Goal: Task Accomplishment & Management: Complete application form

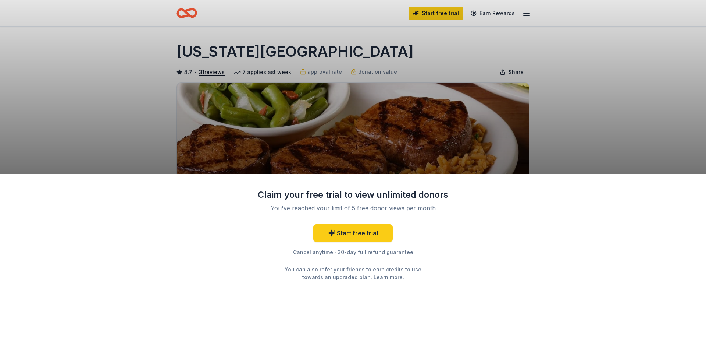
click at [607, 117] on div "Claim your free trial to view unlimited donors You've reached your limit of 5 f…" at bounding box center [353, 174] width 706 height 348
click at [579, 88] on div "Claim your free trial to view unlimited donors You've reached your limit of 5 f…" at bounding box center [353, 174] width 706 height 348
click at [320, 252] on div "Cancel anytime · 30-day full refund guarantee" at bounding box center [352, 252] width 191 height 9
click at [290, 210] on div "You've reached your limit of 5 free donor views per month" at bounding box center [353, 207] width 174 height 9
click at [285, 199] on div "Claim your free trial to view unlimited donors" at bounding box center [352, 195] width 191 height 12
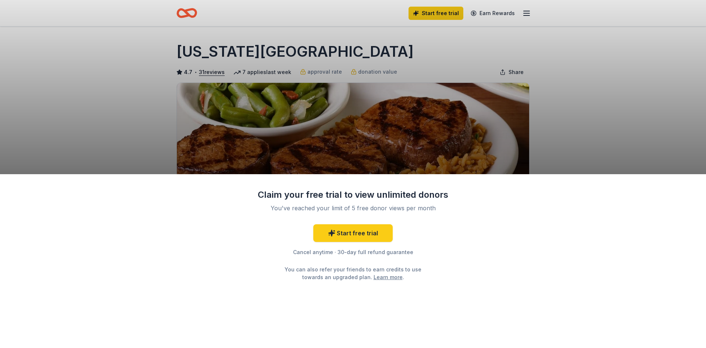
drag, startPoint x: 121, startPoint y: 124, endPoint x: 3, endPoint y: 6, distance: 166.7
click at [120, 123] on div "Claim your free trial to view unlimited donors You've reached your limit of 5 f…" at bounding box center [353, 174] width 706 height 348
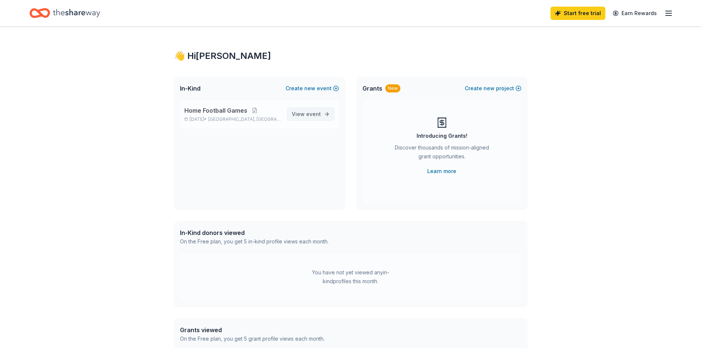
click at [310, 109] on link "View event" at bounding box center [310, 113] width 47 height 13
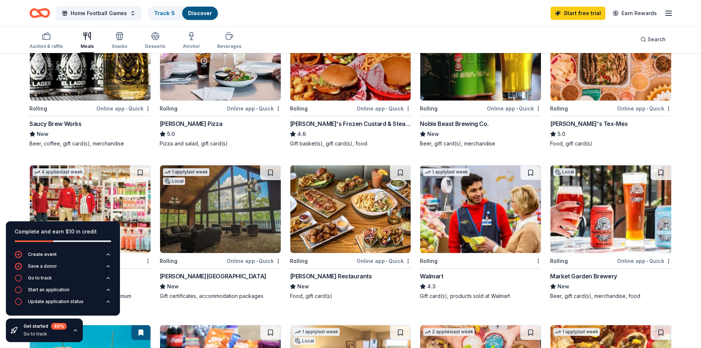
scroll to position [147, 0]
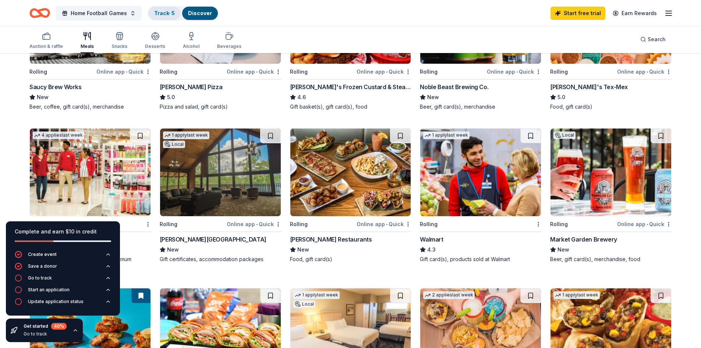
click at [163, 15] on link "Track · 5" at bounding box center [164, 13] width 21 height 6
click at [171, 15] on link "Track · 5" at bounding box center [164, 13] width 21 height 6
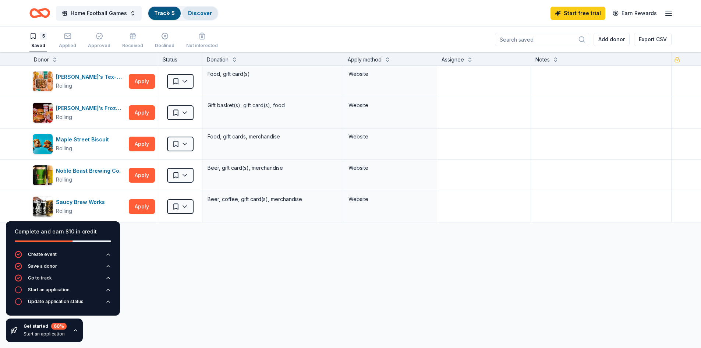
click at [204, 15] on link "Discover" at bounding box center [200, 13] width 24 height 6
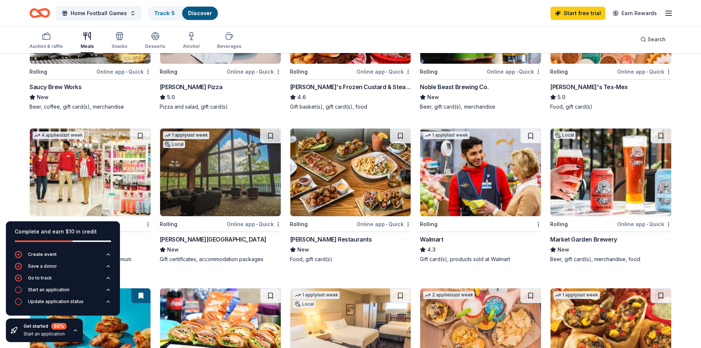
scroll to position [184, 0]
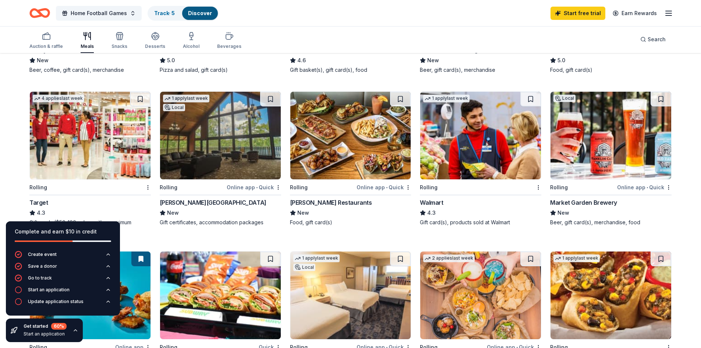
click at [500, 214] on div "4.3" at bounding box center [480, 212] width 121 height 9
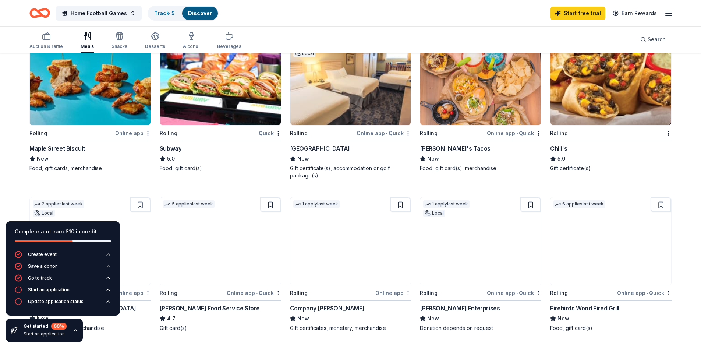
scroll to position [368, 0]
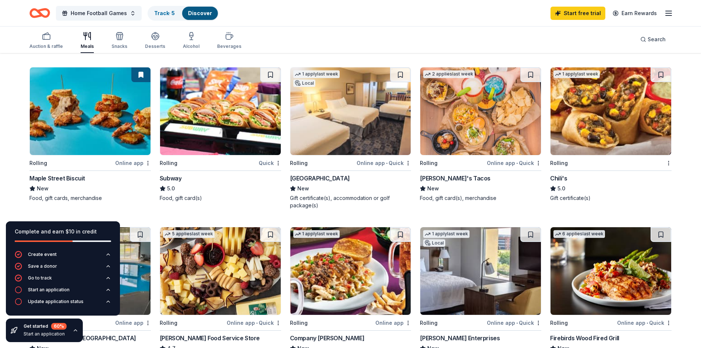
click at [209, 154] on img at bounding box center [220, 111] width 121 height 88
click at [156, 11] on link "Track · 5" at bounding box center [164, 13] width 21 height 6
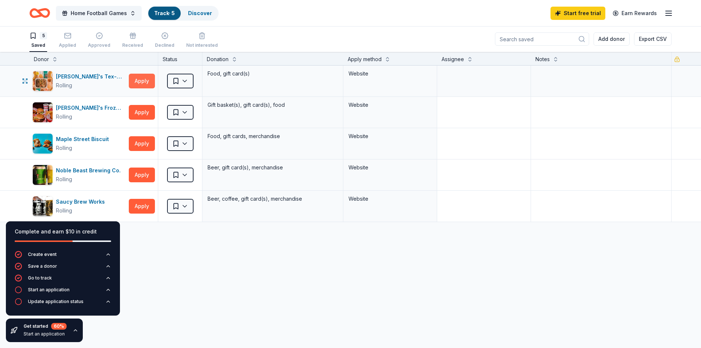
click at [142, 83] on button "Apply" at bounding box center [142, 81] width 26 height 15
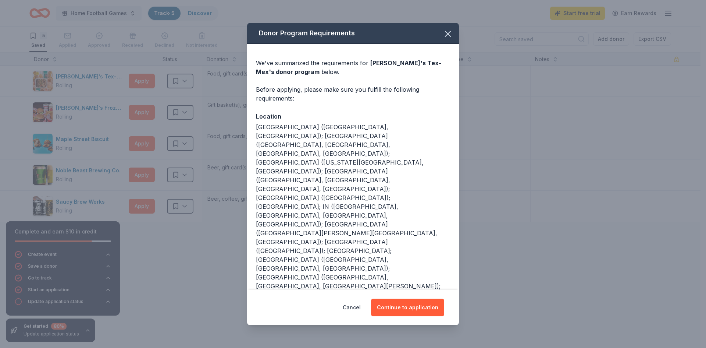
click at [454, 42] on span at bounding box center [448, 34] width 16 height 16
click at [451, 39] on icon "button" at bounding box center [448, 34] width 10 height 10
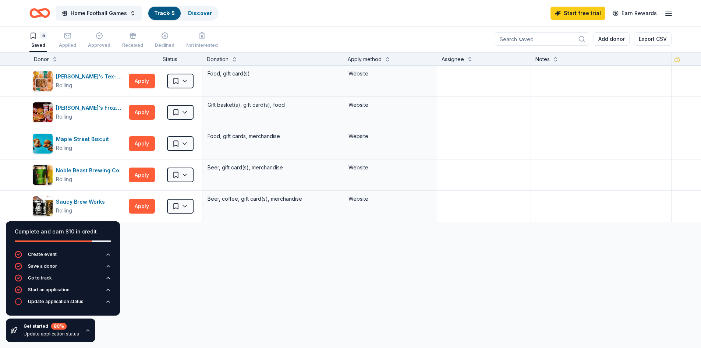
click at [41, 334] on div "Update application status" at bounding box center [52, 334] width 56 height 6
click at [85, 328] on icon "button" at bounding box center [88, 330] width 6 height 6
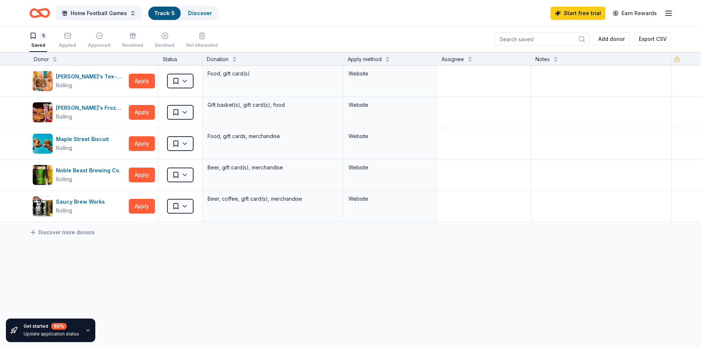
click at [86, 328] on icon "button" at bounding box center [88, 330] width 6 height 6
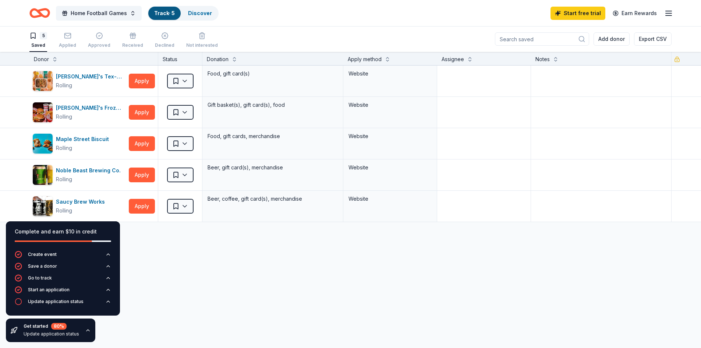
click at [86, 328] on icon "button" at bounding box center [88, 330] width 6 height 6
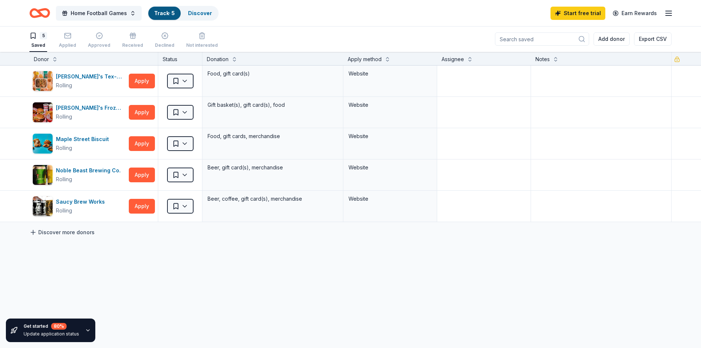
click at [64, 233] on link "Discover more donors" at bounding box center [61, 232] width 65 height 9
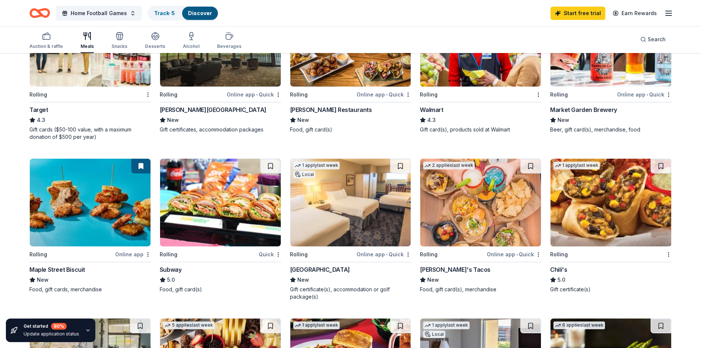
scroll to position [294, 0]
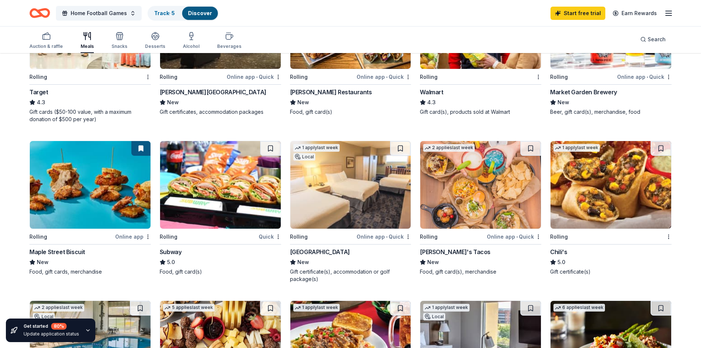
click at [667, 14] on icon "button" at bounding box center [668, 13] width 9 height 9
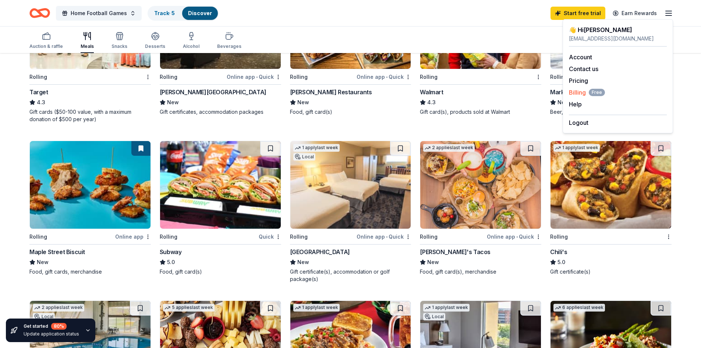
click at [581, 93] on span "Billing Free" at bounding box center [587, 92] width 36 height 9
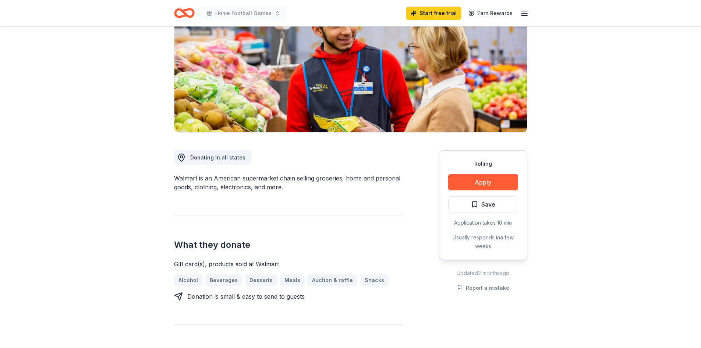
scroll to position [110, 0]
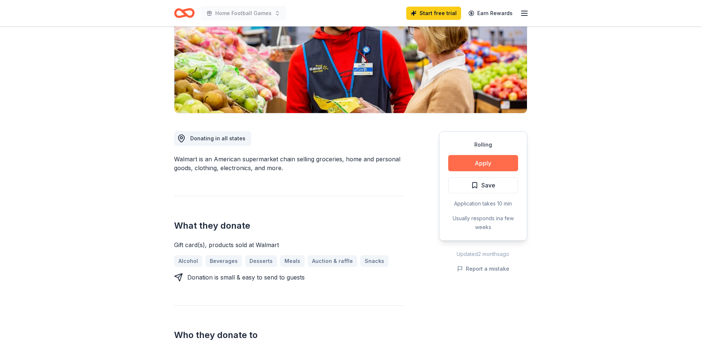
click at [494, 167] on button "Apply" at bounding box center [483, 163] width 70 height 16
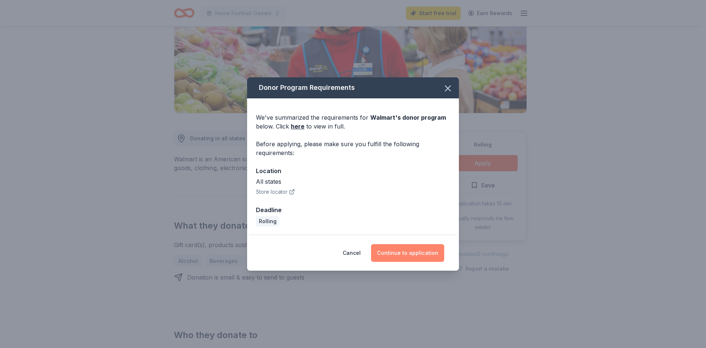
click at [418, 258] on button "Continue to application" at bounding box center [407, 253] width 73 height 18
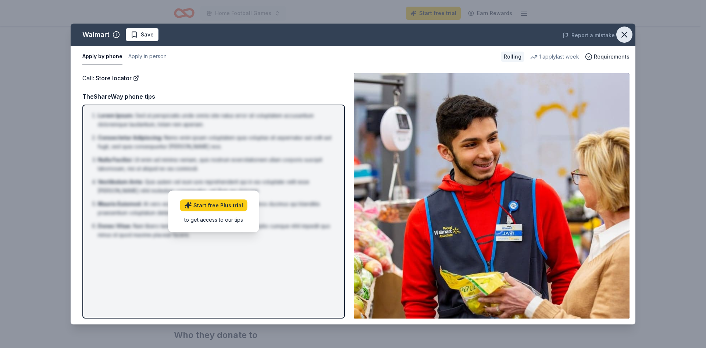
click at [625, 35] on icon "button" at bounding box center [624, 34] width 5 height 5
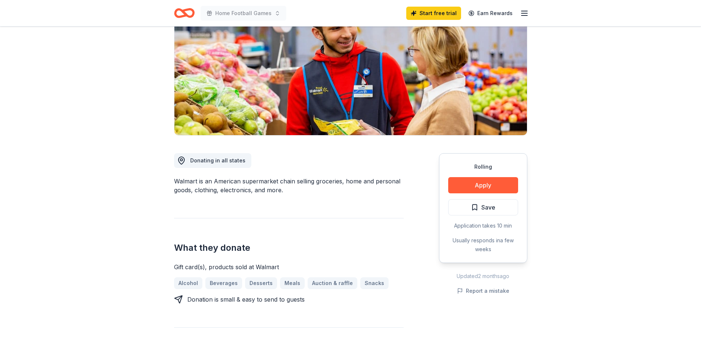
scroll to position [0, 0]
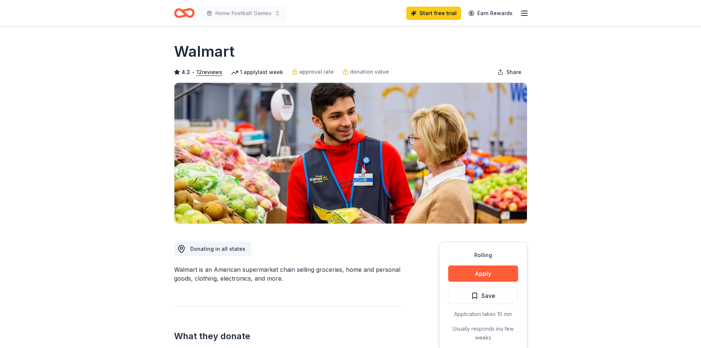
click at [443, 9] on link "Start free trial" at bounding box center [433, 13] width 55 height 13
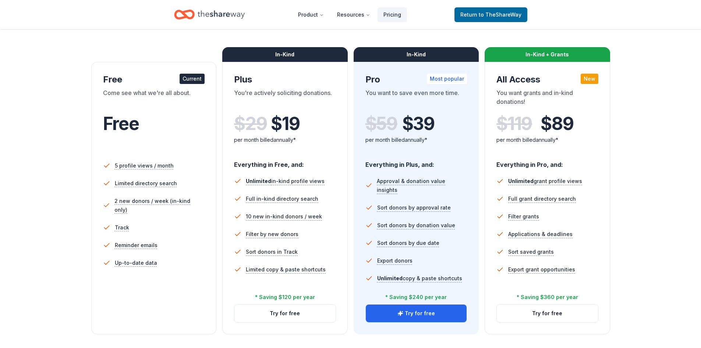
scroll to position [110, 0]
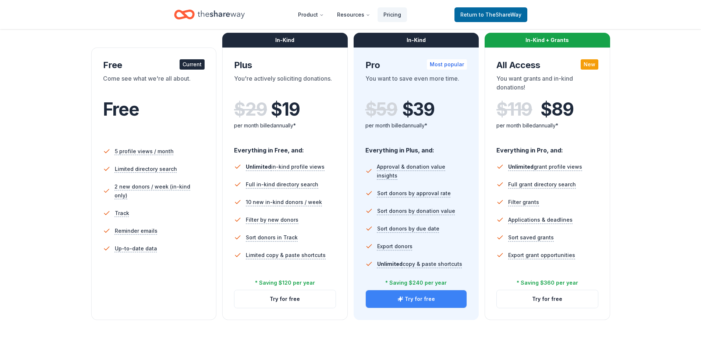
click at [422, 304] on button "Try for free" at bounding box center [416, 299] width 101 height 18
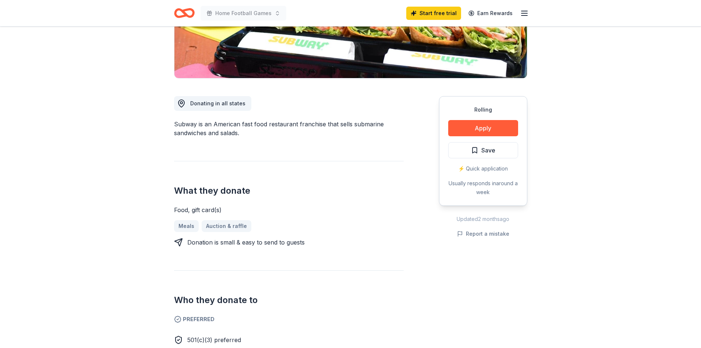
scroll to position [147, 0]
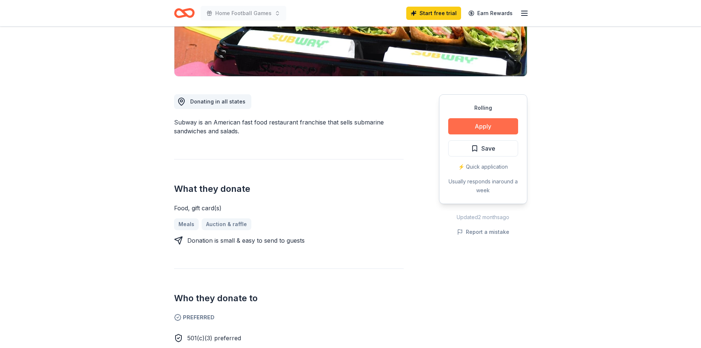
click at [486, 133] on button "Apply" at bounding box center [483, 126] width 70 height 16
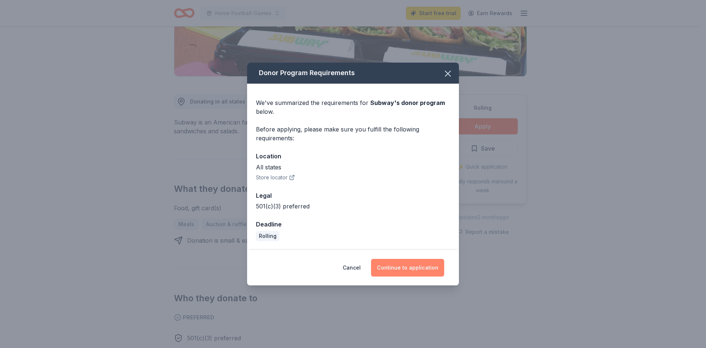
click at [399, 266] on button "Continue to application" at bounding box center [407, 268] width 73 height 18
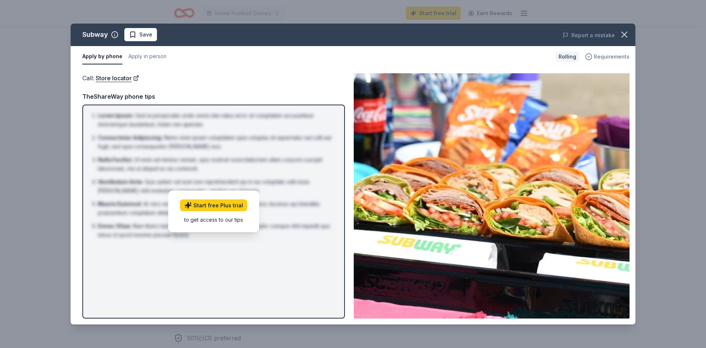
click at [603, 58] on span "Requirements" at bounding box center [612, 56] width 36 height 9
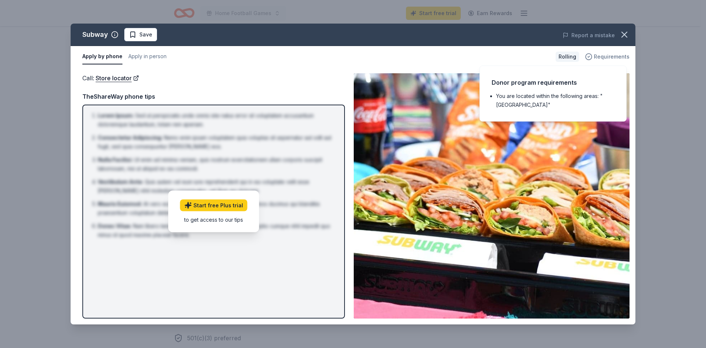
click at [603, 58] on span "Requirements" at bounding box center [612, 56] width 36 height 9
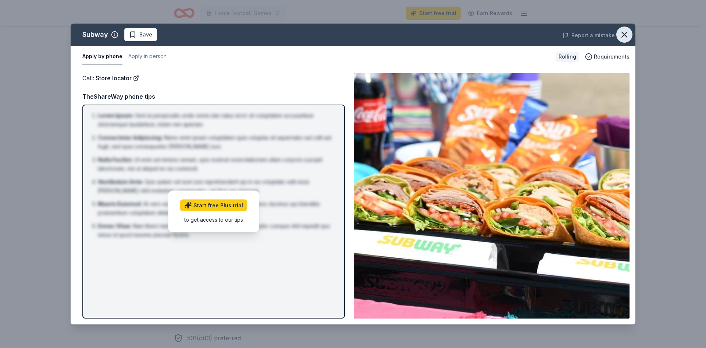
click at [622, 34] on icon "button" at bounding box center [624, 34] width 10 height 10
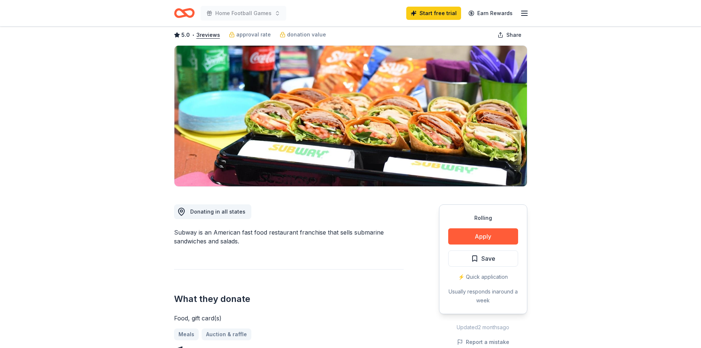
scroll to position [0, 0]
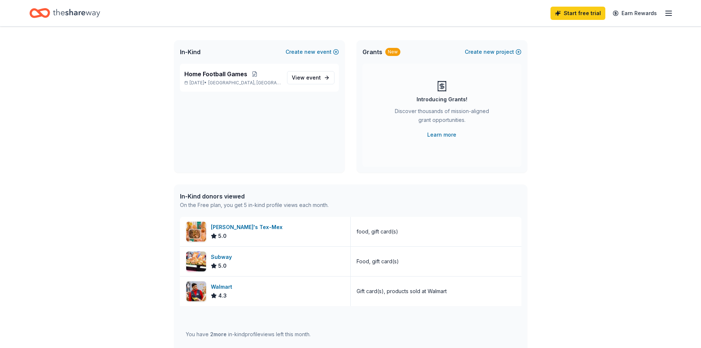
scroll to position [37, 0]
click at [303, 76] on span "View event" at bounding box center [306, 77] width 29 height 9
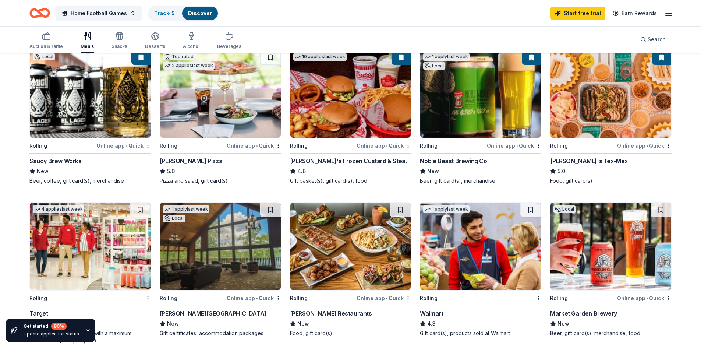
scroll to position [74, 0]
click at [244, 121] on img at bounding box center [220, 94] width 121 height 88
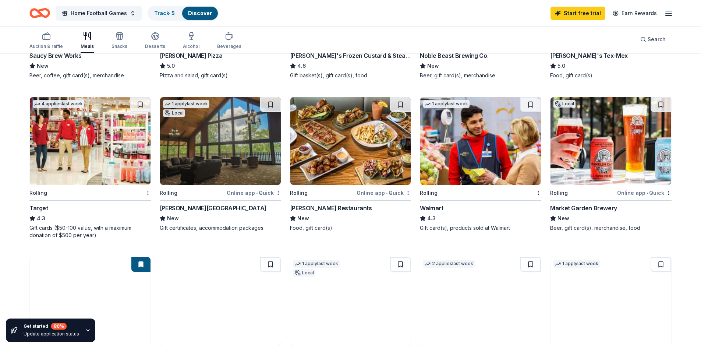
scroll to position [184, 0]
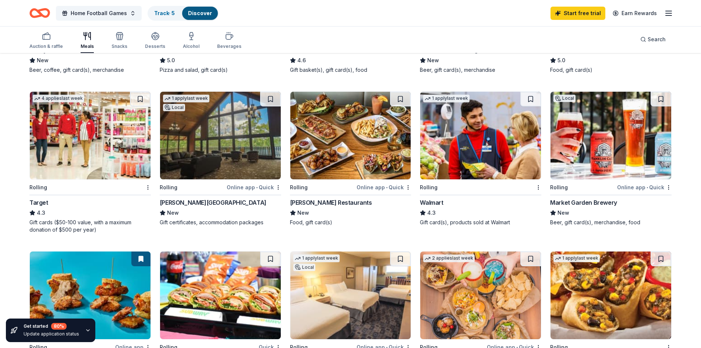
click at [456, 132] on img at bounding box center [480, 136] width 121 height 88
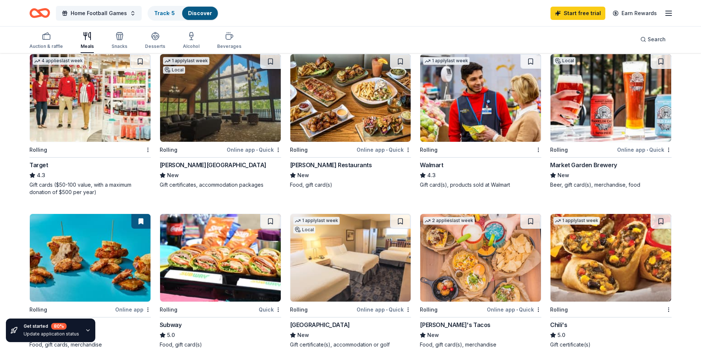
scroll to position [221, 0]
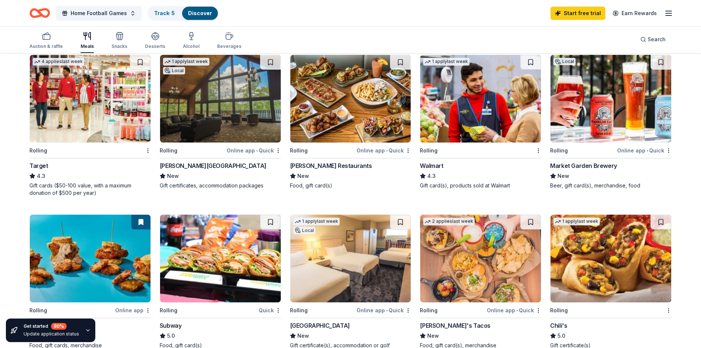
click at [515, 134] on img at bounding box center [480, 99] width 121 height 88
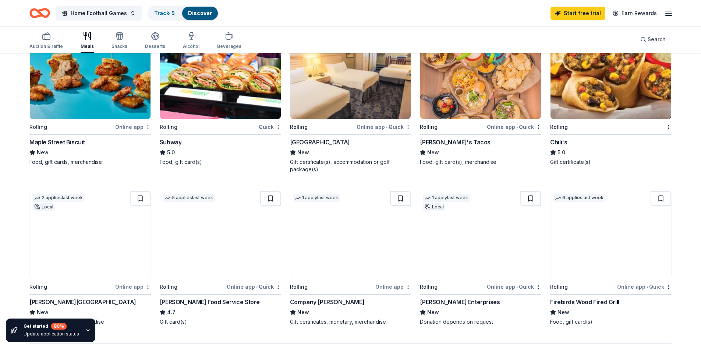
scroll to position [405, 0]
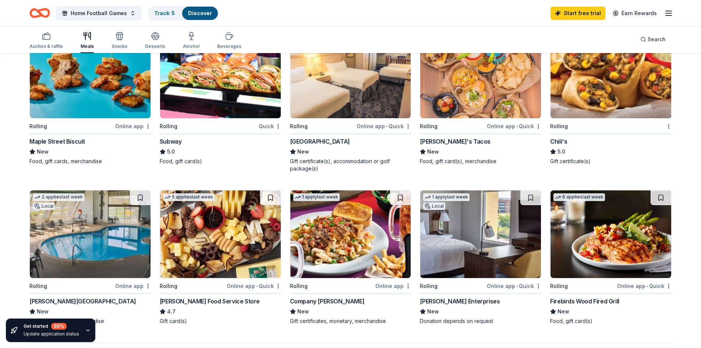
click at [232, 105] on img at bounding box center [220, 75] width 121 height 88
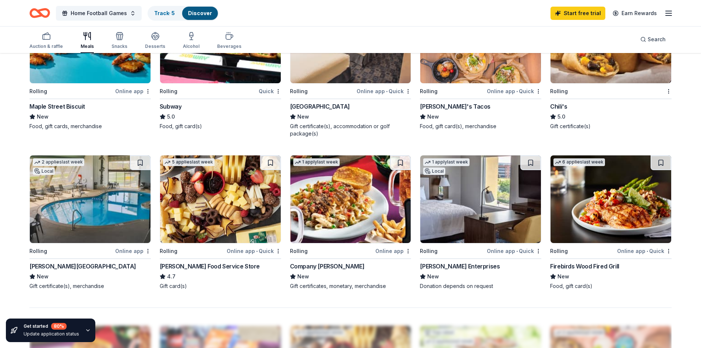
scroll to position [326, 0]
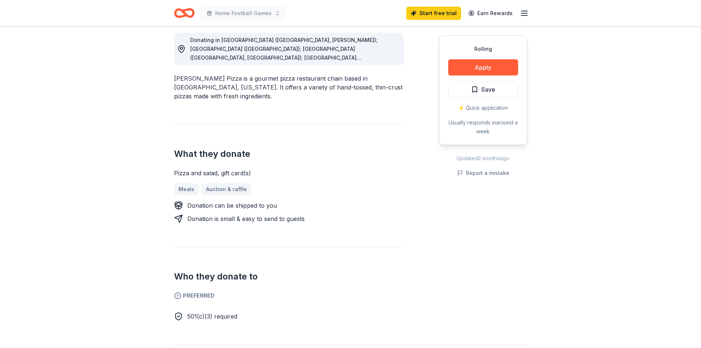
scroll to position [221, 0]
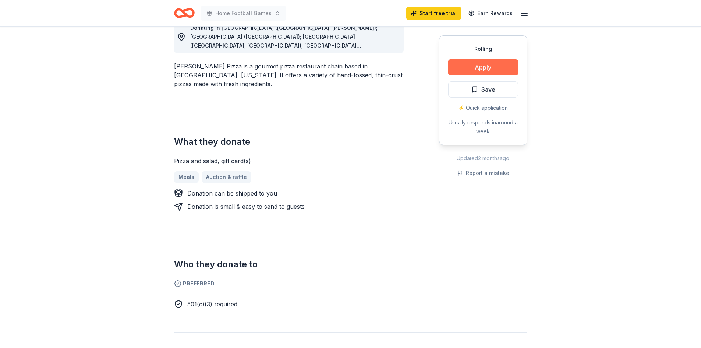
click at [485, 71] on button "Apply" at bounding box center [483, 67] width 70 height 16
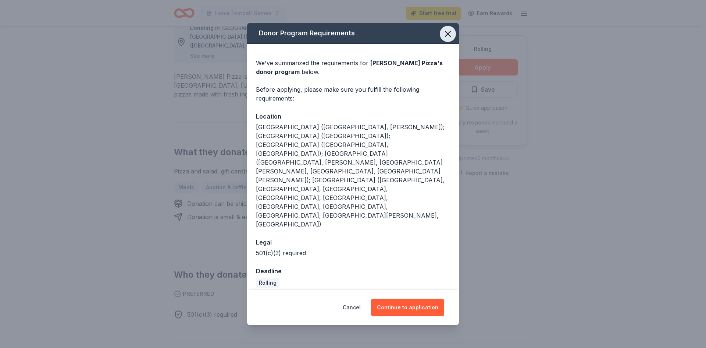
click at [450, 36] on icon "button" at bounding box center [447, 33] width 5 height 5
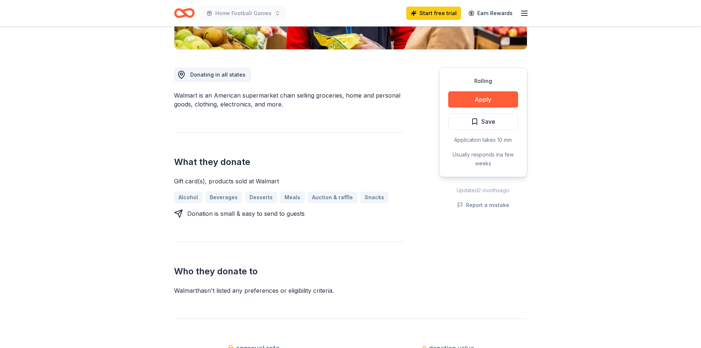
scroll to position [184, 0]
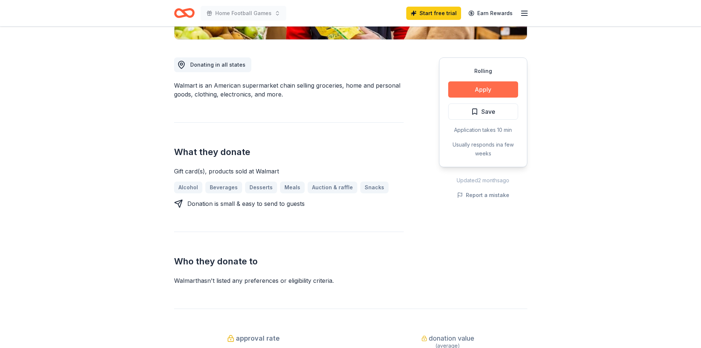
click at [495, 92] on button "Apply" at bounding box center [483, 89] width 70 height 16
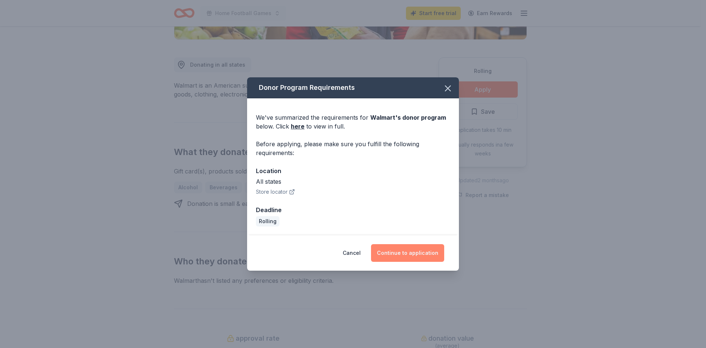
click at [420, 259] on button "Continue to application" at bounding box center [407, 253] width 73 height 18
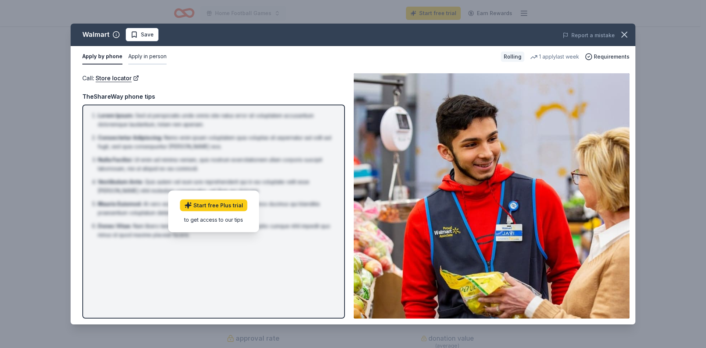
click at [156, 54] on button "Apply in person" at bounding box center [147, 56] width 38 height 15
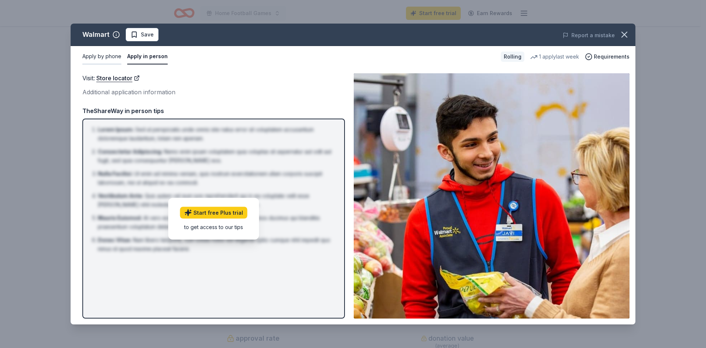
click at [109, 54] on button "Apply by phone" at bounding box center [101, 56] width 39 height 15
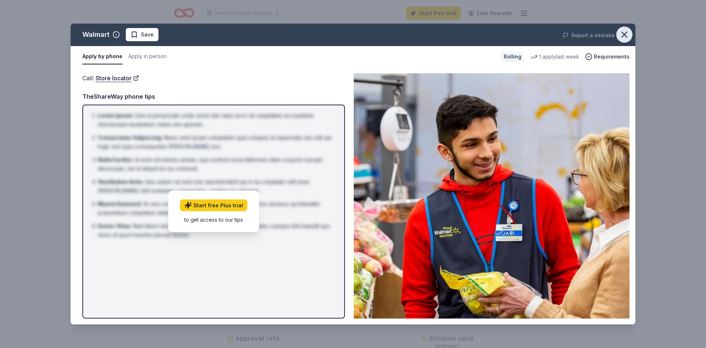
click at [626, 32] on icon "button" at bounding box center [624, 34] width 10 height 10
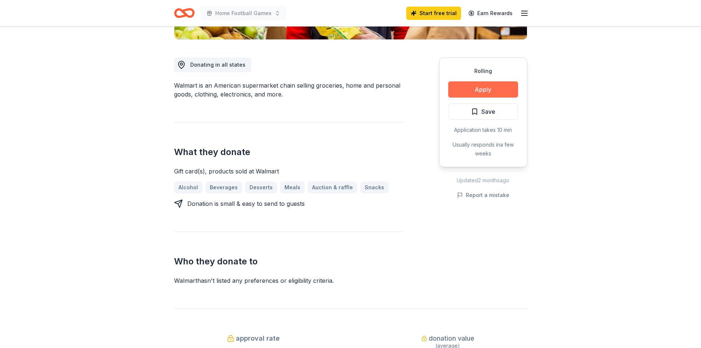
click at [486, 90] on button "Apply" at bounding box center [483, 89] width 70 height 16
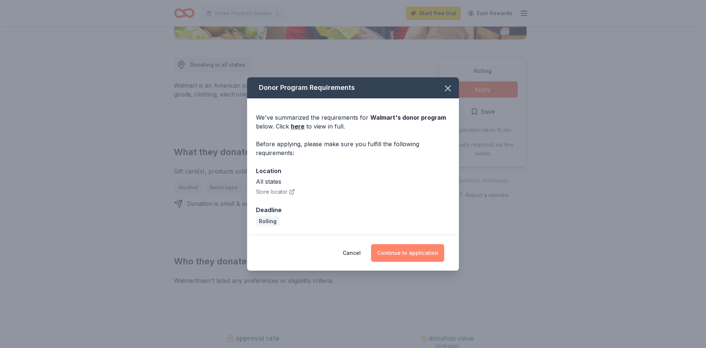
click at [400, 254] on button "Continue to application" at bounding box center [407, 253] width 73 height 18
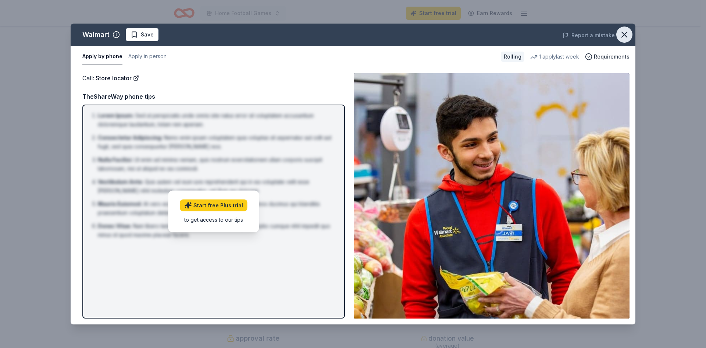
click at [627, 32] on icon "button" at bounding box center [624, 34] width 5 height 5
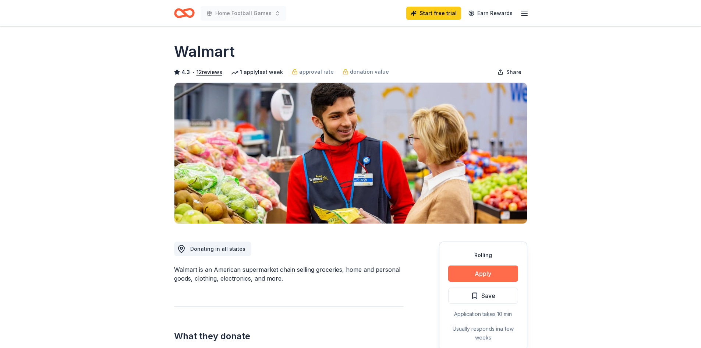
click at [482, 274] on button "Apply" at bounding box center [483, 273] width 70 height 16
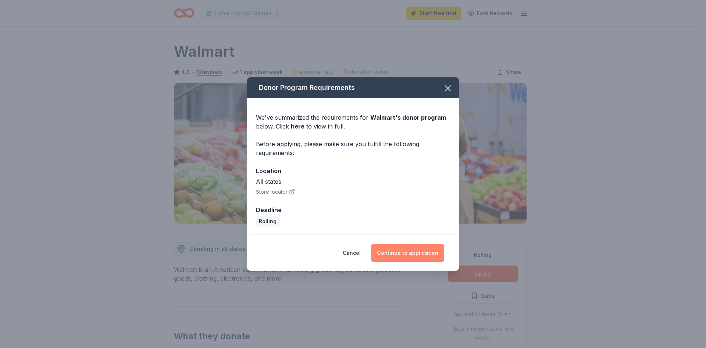
click at [424, 257] on button "Continue to application" at bounding box center [407, 253] width 73 height 18
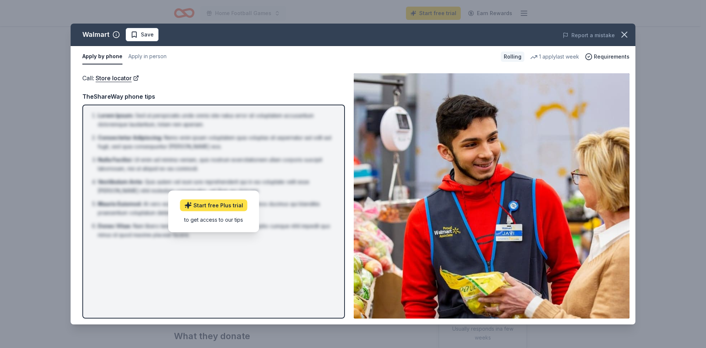
click at [209, 205] on link "Start free Plus trial" at bounding box center [213, 205] width 67 height 12
click at [624, 36] on icon "button" at bounding box center [624, 34] width 10 height 10
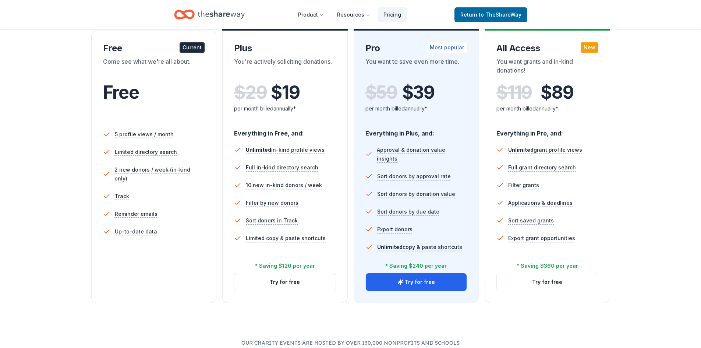
scroll to position [221, 0]
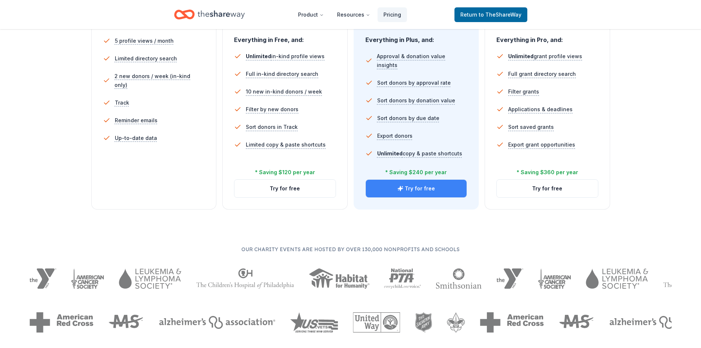
click at [409, 195] on button "Try for free" at bounding box center [416, 189] width 101 height 18
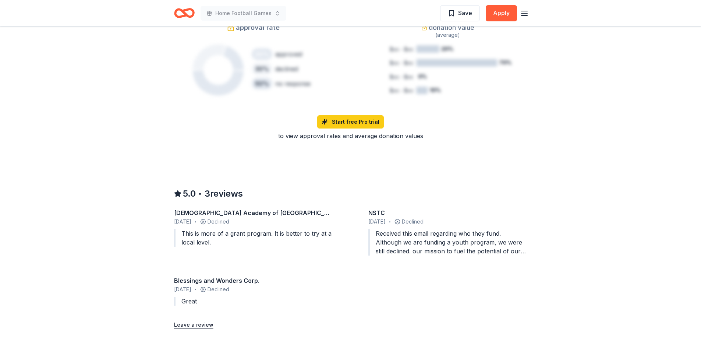
scroll to position [184, 0]
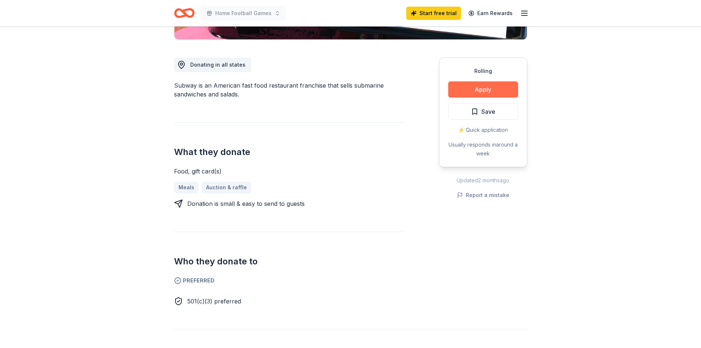
click at [482, 95] on button "Apply" at bounding box center [483, 89] width 70 height 16
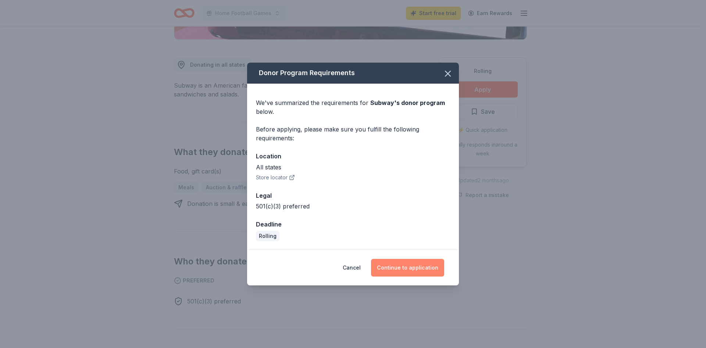
click at [429, 267] on button "Continue to application" at bounding box center [407, 268] width 73 height 18
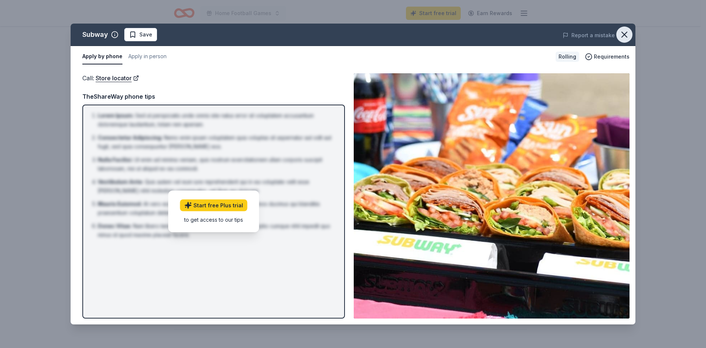
click at [621, 33] on icon "button" at bounding box center [624, 34] width 10 height 10
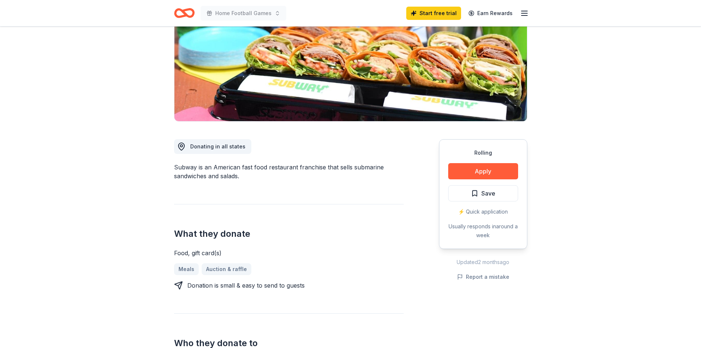
scroll to position [0, 0]
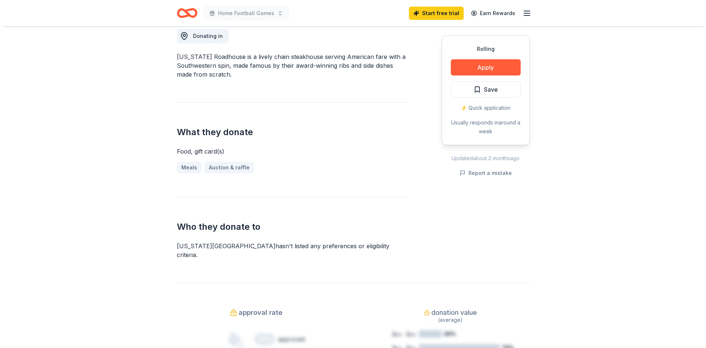
scroll to position [257, 0]
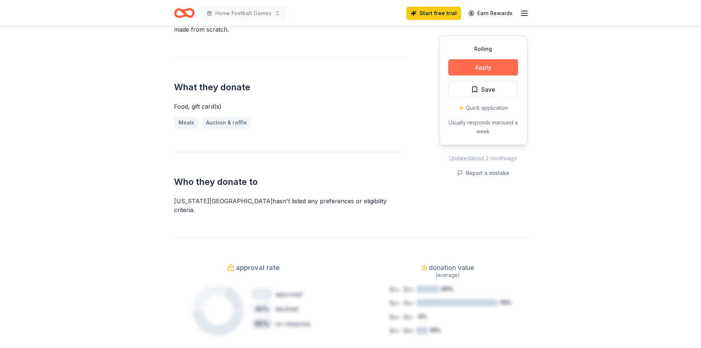
click at [488, 65] on button "Apply" at bounding box center [483, 67] width 70 height 16
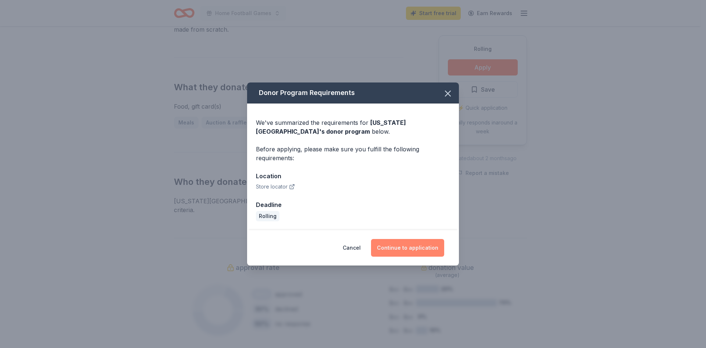
click at [424, 246] on button "Continue to application" at bounding box center [407, 248] width 73 height 18
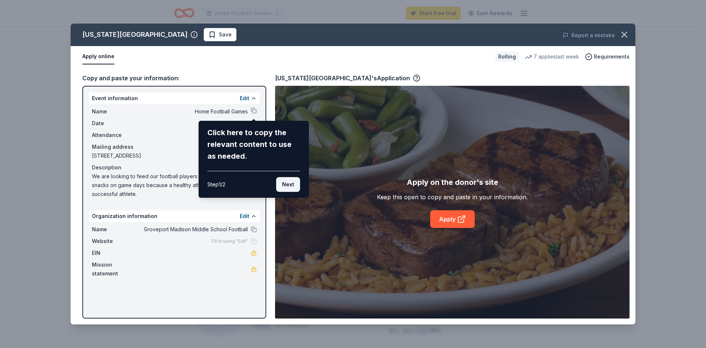
click at [282, 181] on button "Next" at bounding box center [288, 184] width 24 height 15
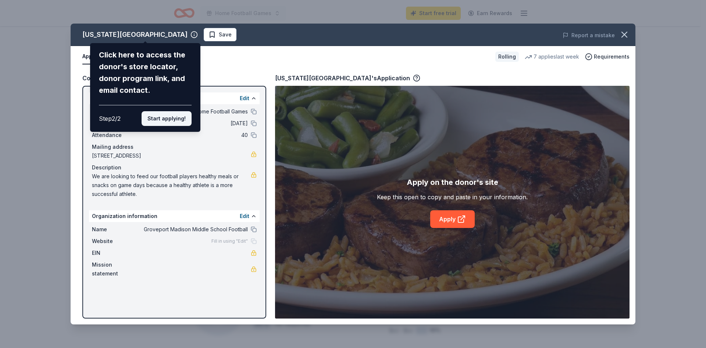
click at [162, 118] on button "Start applying!" at bounding box center [167, 118] width 50 height 15
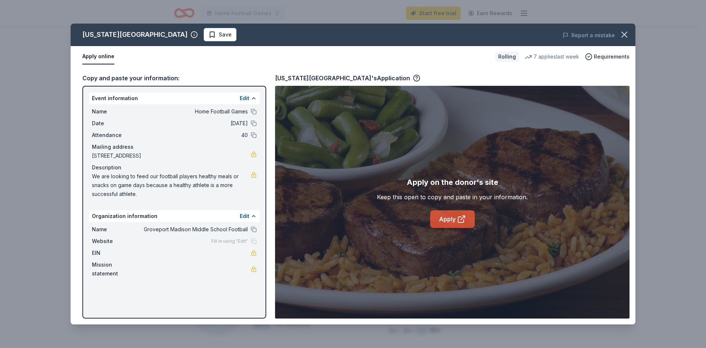
click at [457, 222] on icon at bounding box center [461, 218] width 9 height 9
